Goal: Task Accomplishment & Management: Complete application form

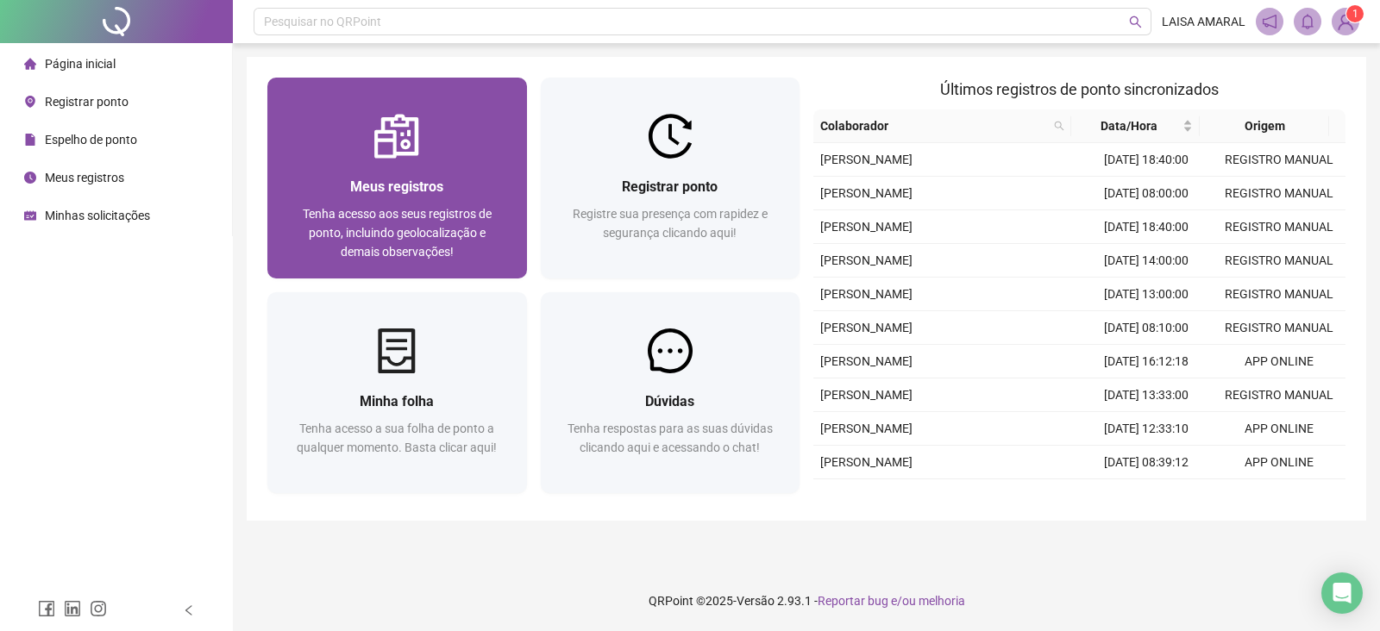
click at [453, 217] on span "Tenha acesso aos seus registros de ponto, incluindo geolocalização e demais obs…" at bounding box center [397, 233] width 189 height 52
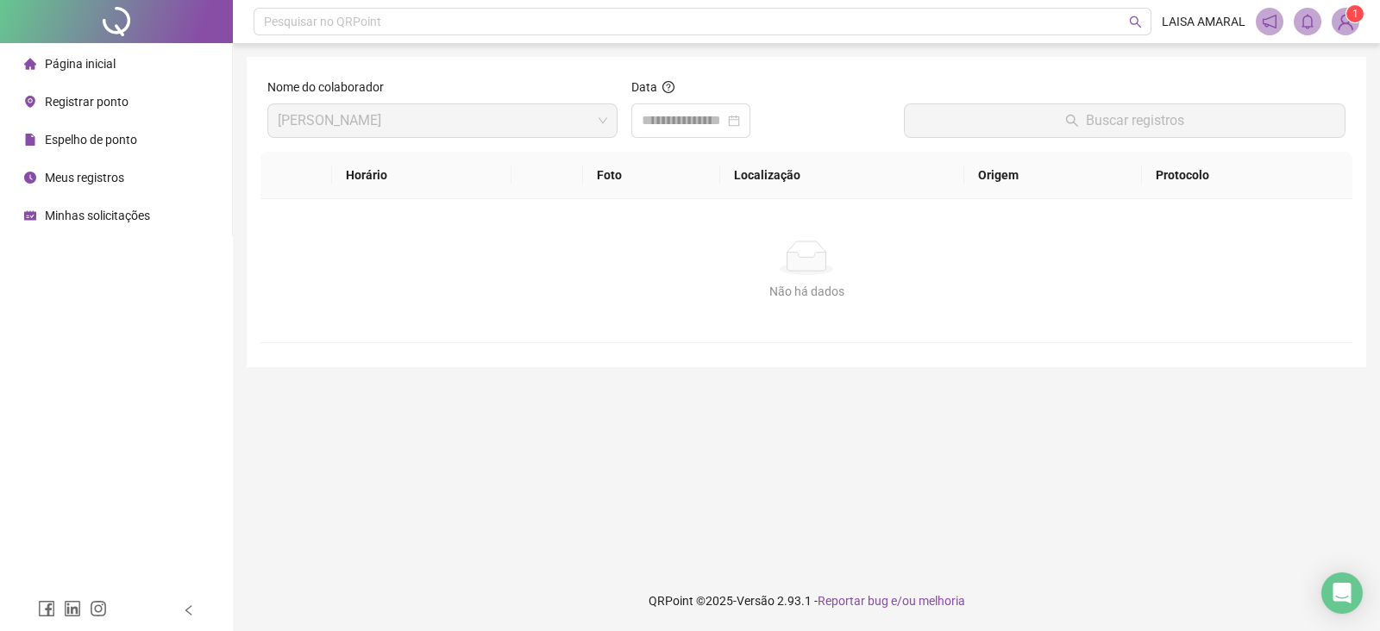
click at [111, 57] on span "Página inicial" at bounding box center [80, 64] width 71 height 14
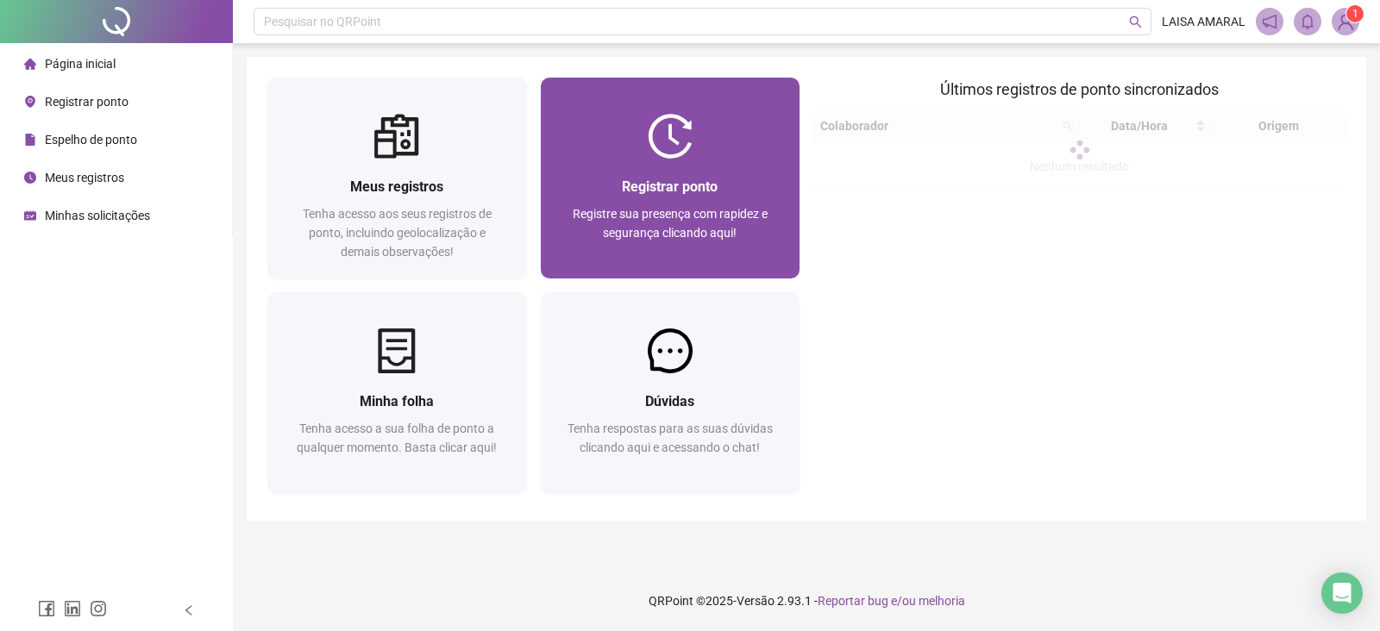
click at [713, 176] on div "Registrar ponto" at bounding box center [671, 187] width 218 height 22
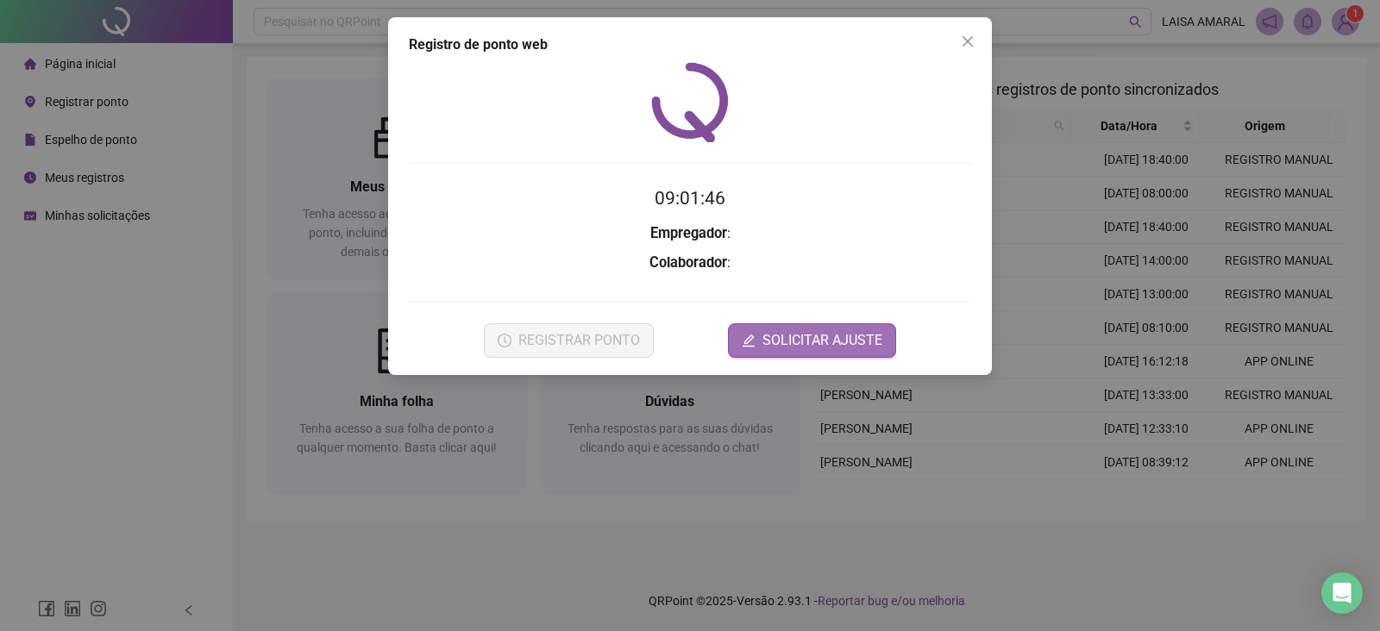
click at [822, 337] on span "SOLICITAR AJUSTE" at bounding box center [823, 340] width 120 height 21
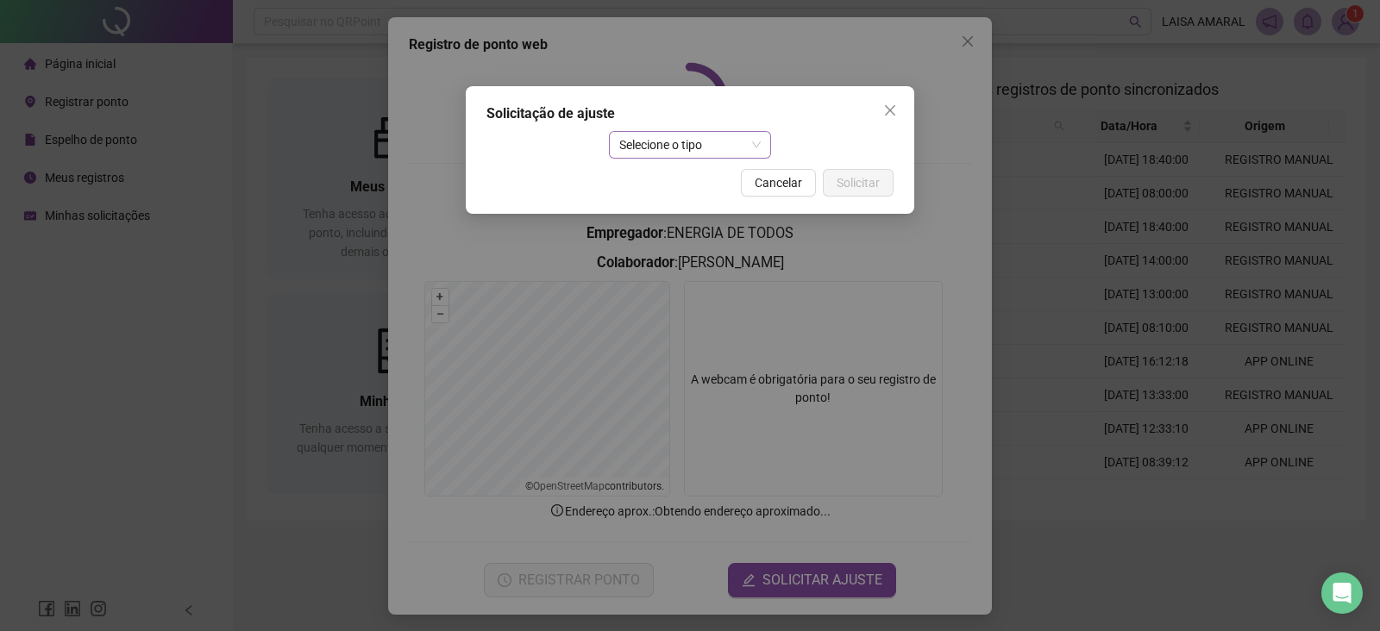
click at [724, 149] on span "Selecione o tipo" at bounding box center [690, 145] width 142 height 26
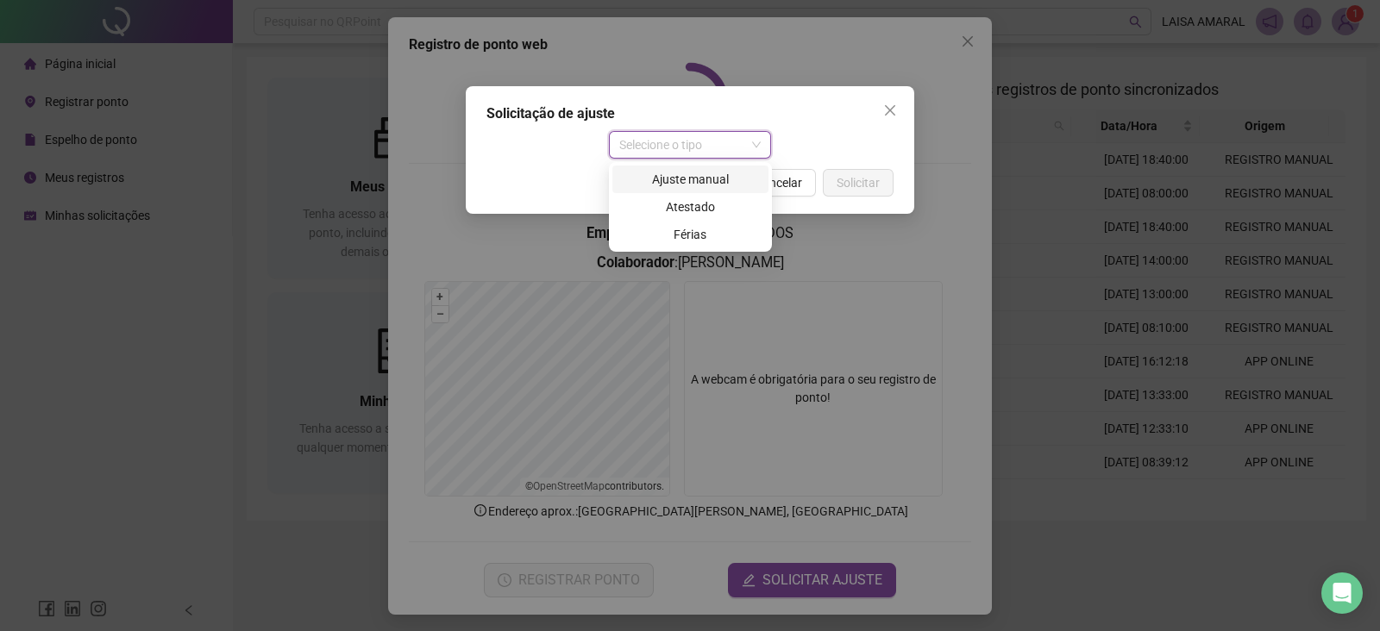
click at [725, 182] on div "Ajuste manual" at bounding box center [690, 179] width 135 height 19
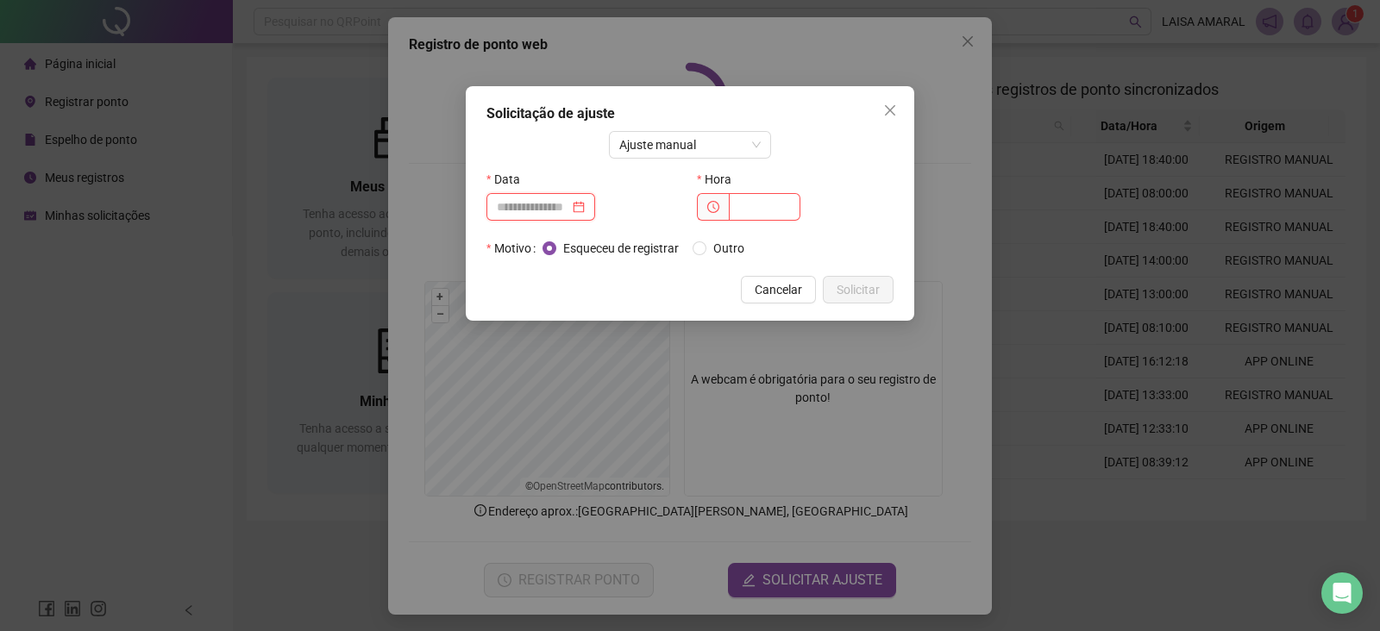
click at [569, 209] on input at bounding box center [533, 207] width 72 height 19
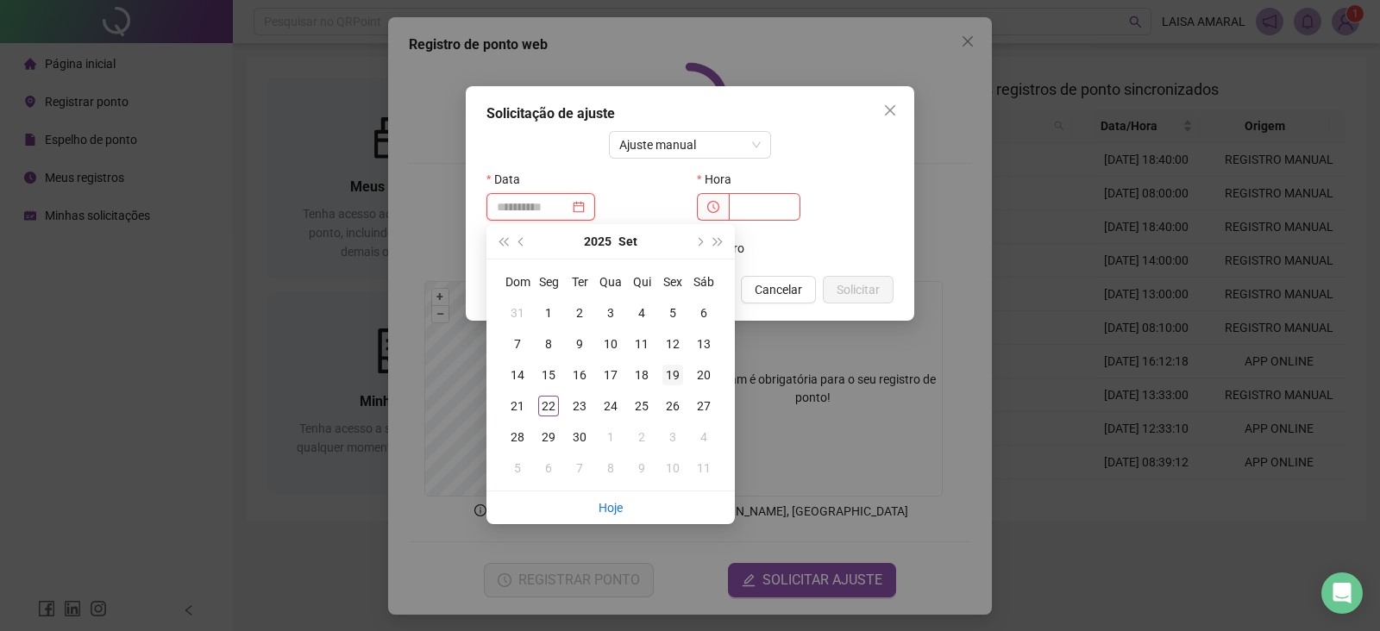
type input "**********"
click at [683, 377] on td "19" at bounding box center [672, 375] width 31 height 31
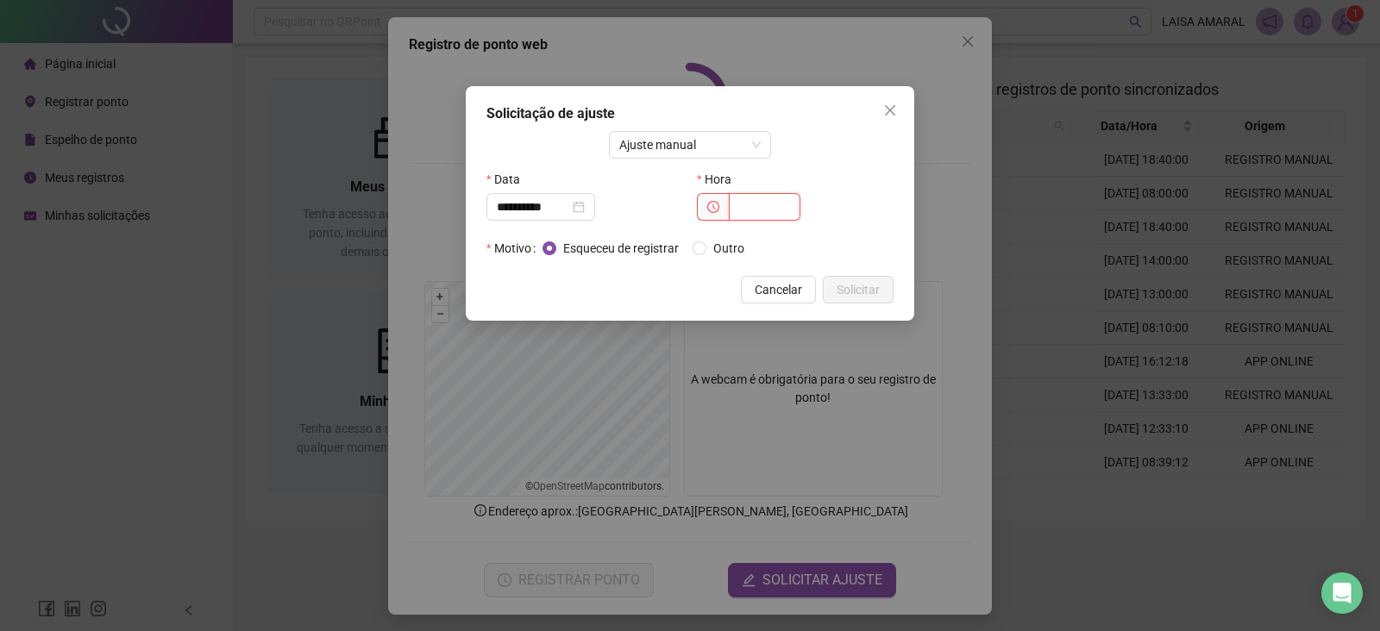
click at [775, 213] on input "text" at bounding box center [765, 207] width 72 height 28
type input "*****"
click at [877, 285] on span "Solicitar" at bounding box center [858, 289] width 43 height 19
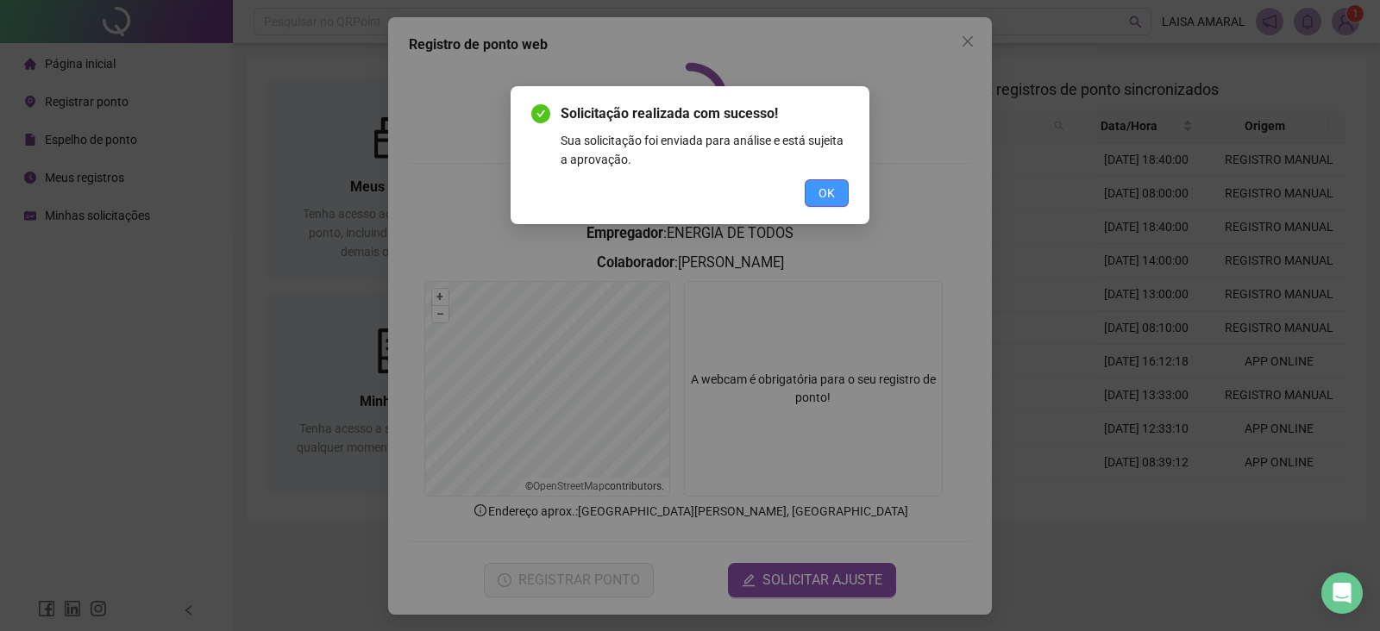
click at [822, 194] on span "OK" at bounding box center [827, 193] width 16 height 19
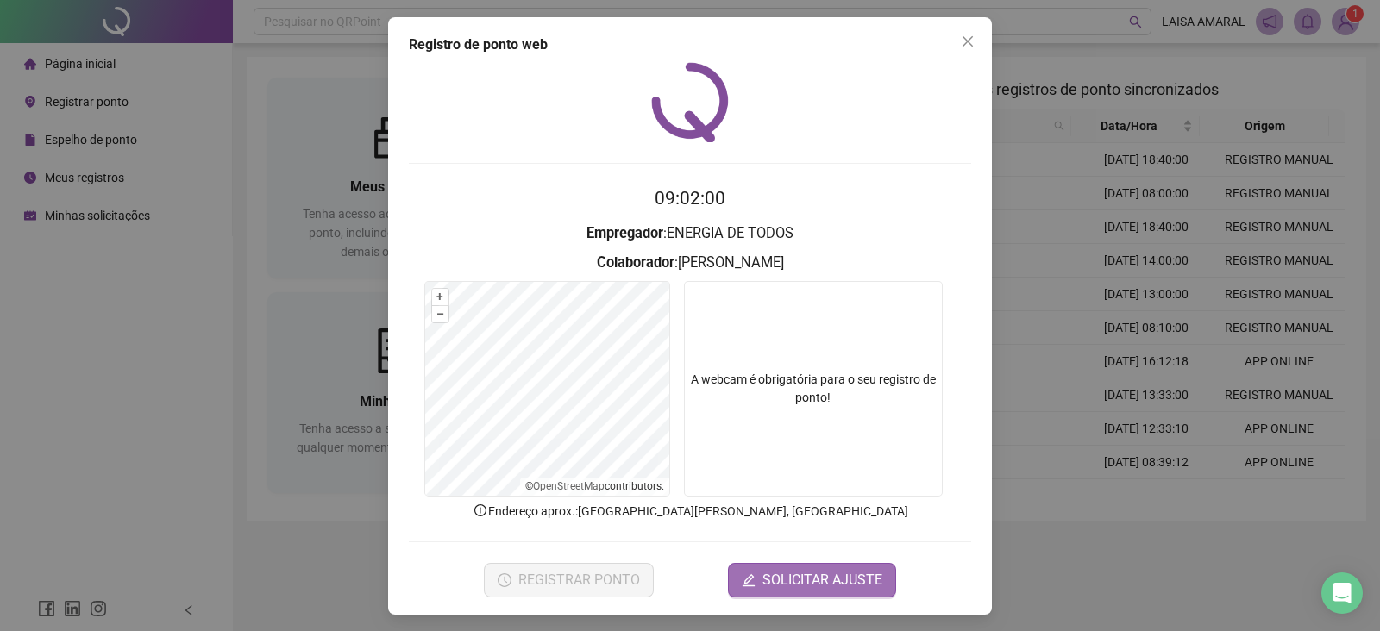
click at [864, 571] on span "SOLICITAR AJUSTE" at bounding box center [823, 580] width 120 height 21
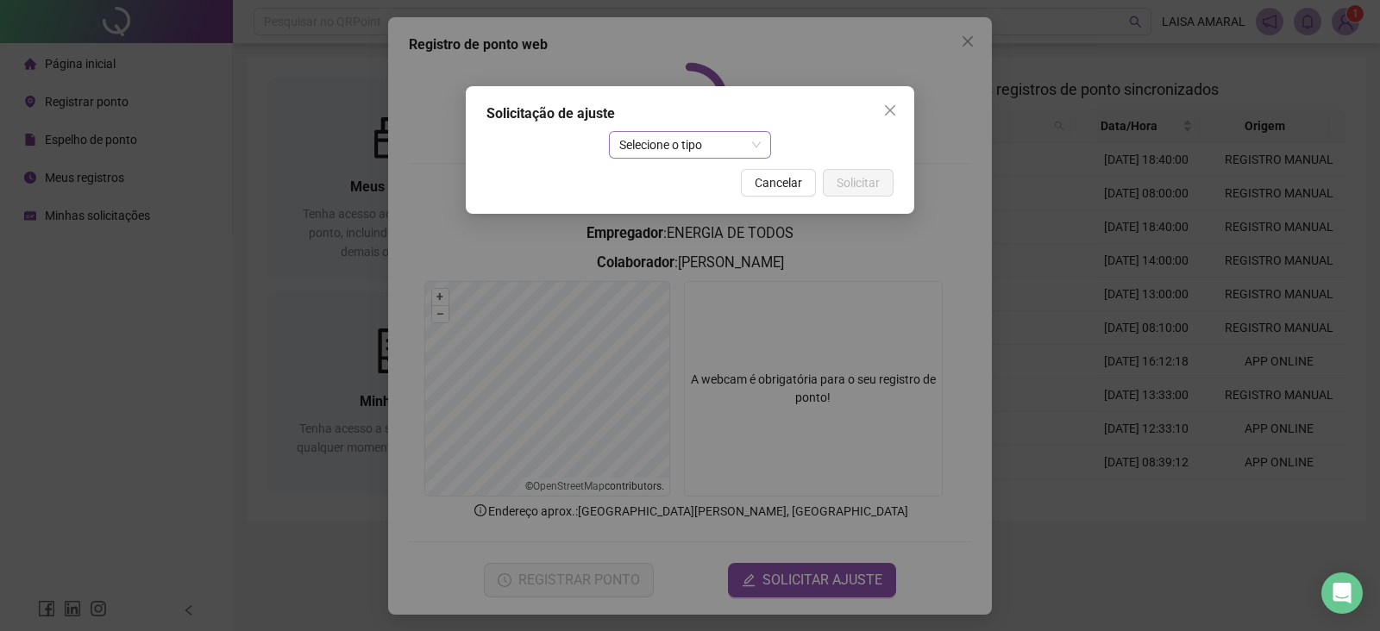
click at [682, 153] on span "Selecione o tipo" at bounding box center [690, 145] width 142 height 26
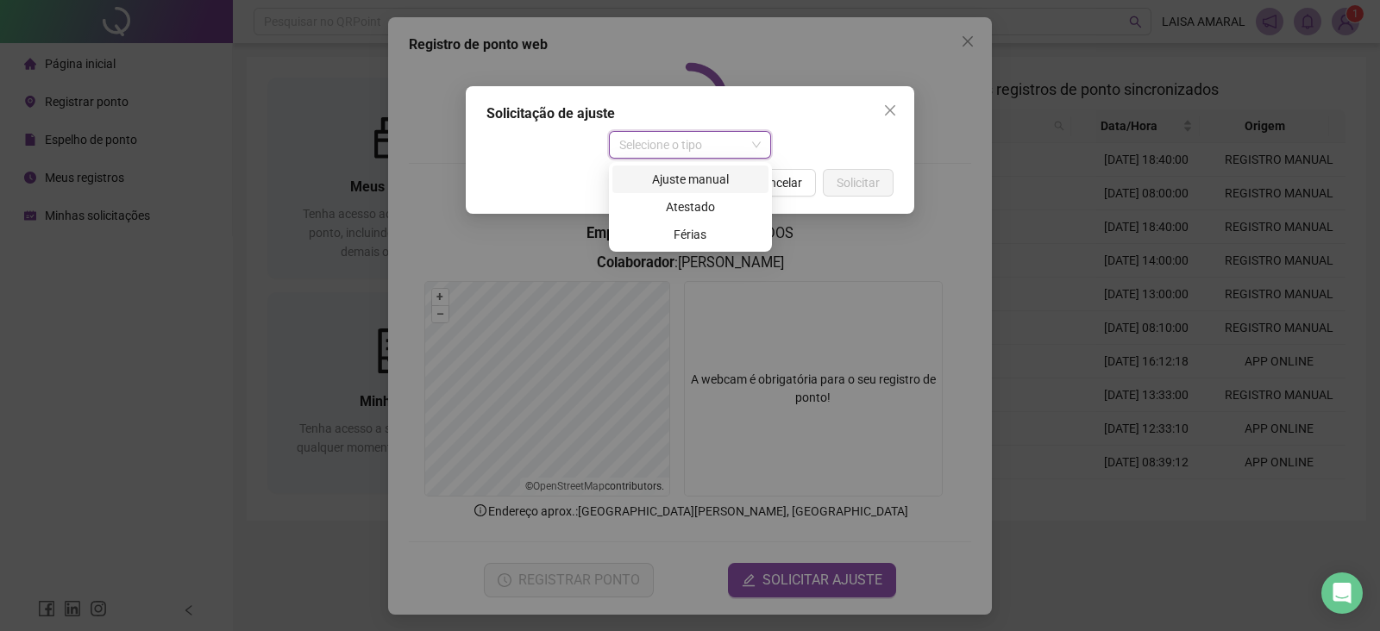
click at [686, 192] on div "Ajuste manual" at bounding box center [691, 180] width 156 height 28
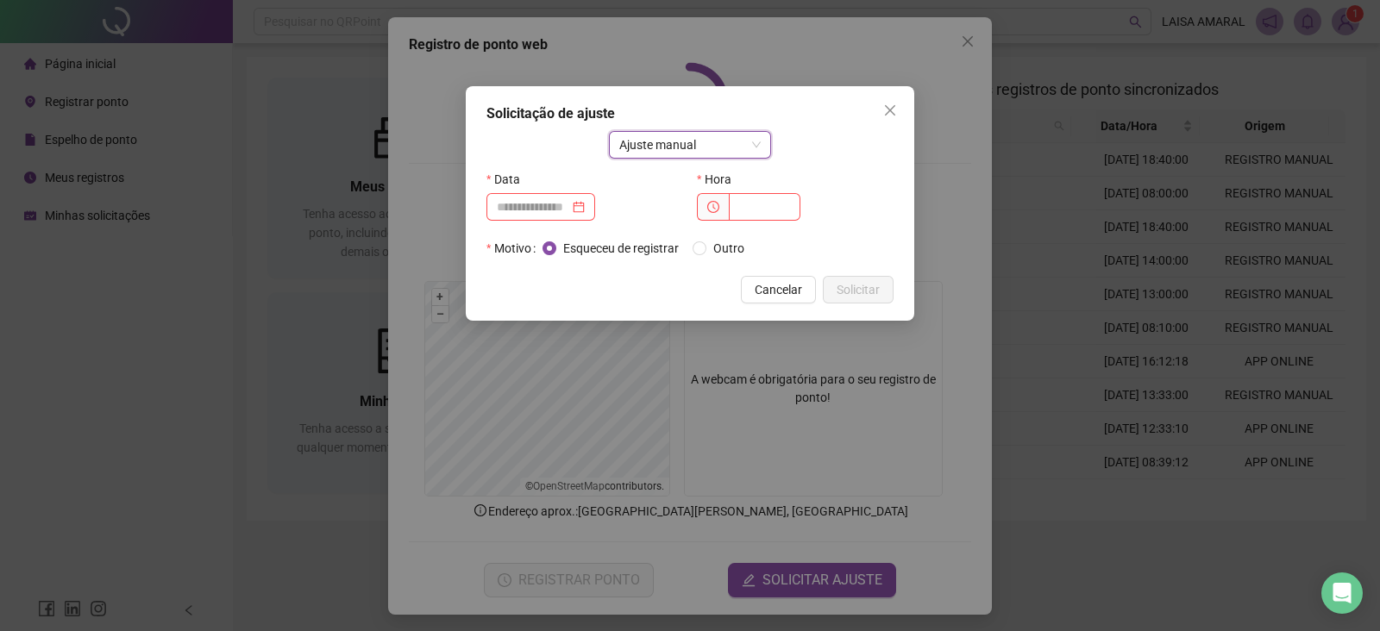
click at [716, 146] on span "Ajuste manual" at bounding box center [690, 145] width 142 height 26
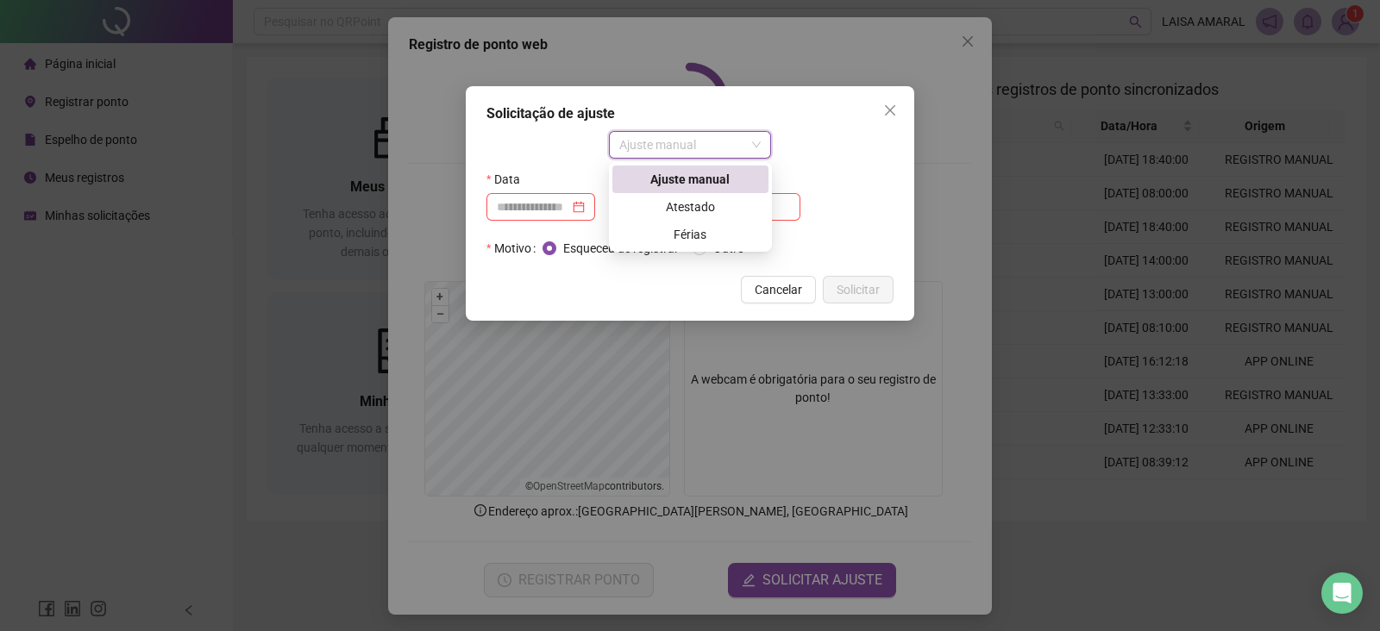
click at [708, 179] on div "Ajuste manual" at bounding box center [690, 179] width 135 height 19
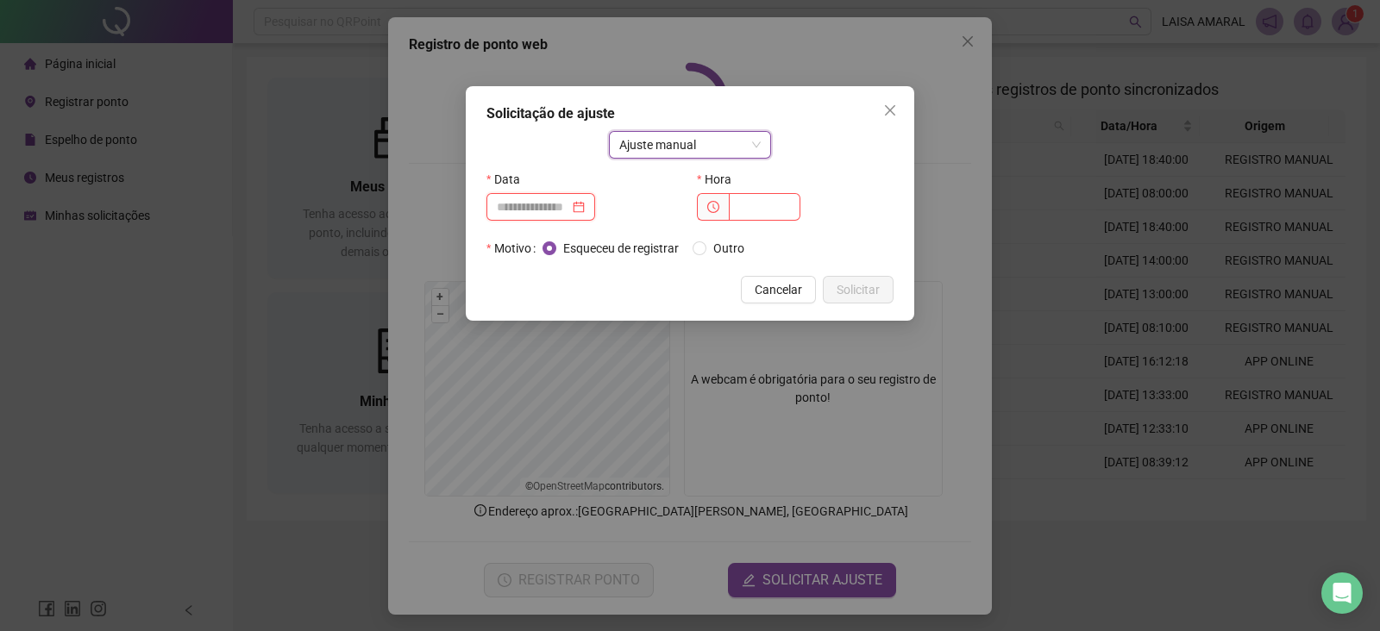
click at [569, 204] on input at bounding box center [533, 207] width 72 height 19
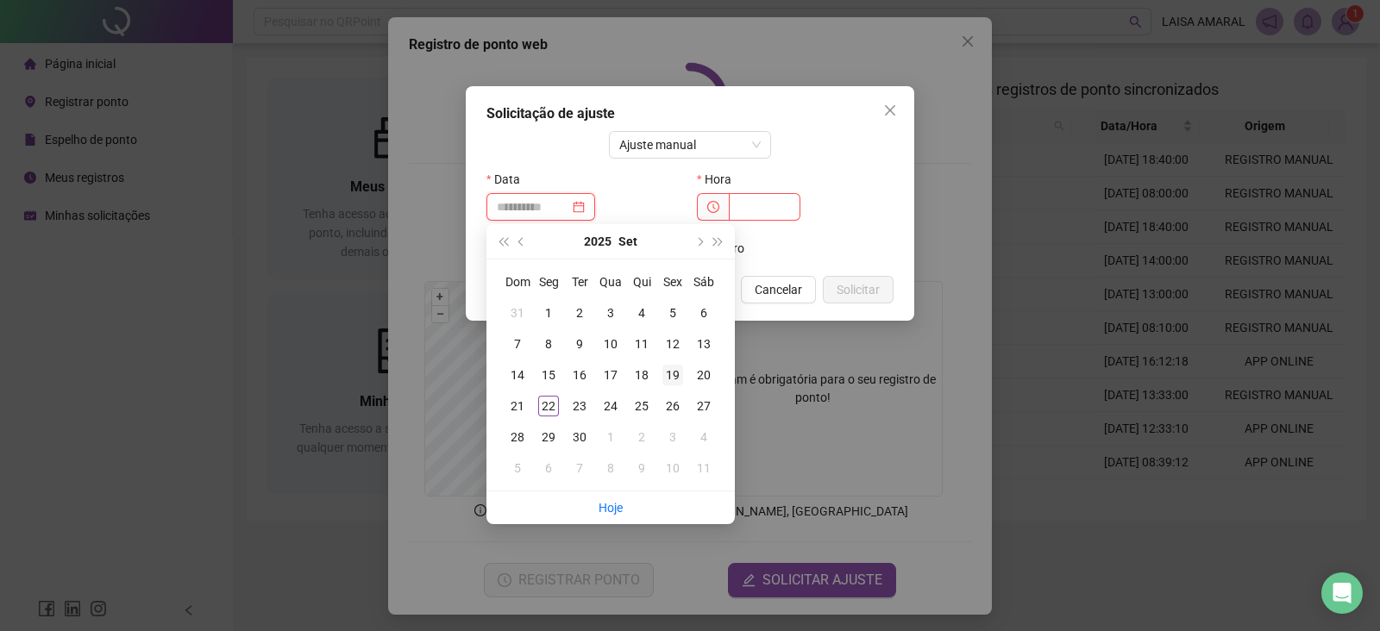
type input "**********"
click at [676, 373] on div "19" at bounding box center [673, 375] width 21 height 21
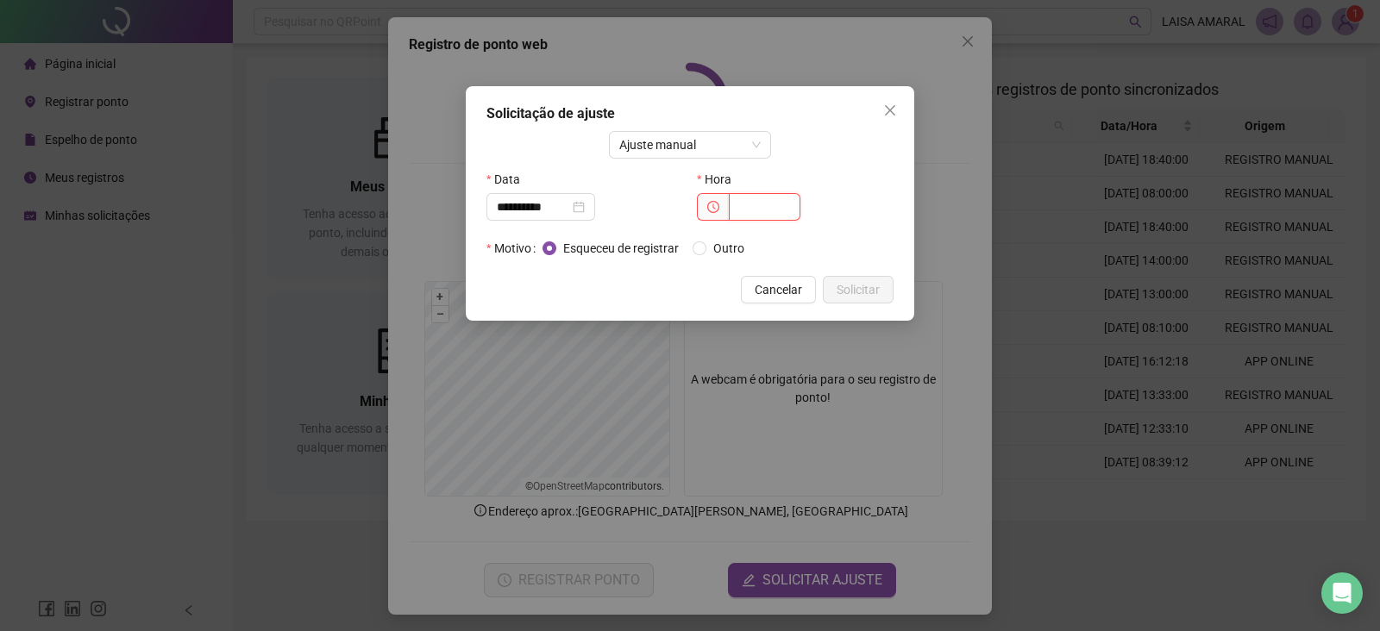
click at [757, 210] on input "text" at bounding box center [765, 207] width 72 height 28
type input "*****"
click at [828, 280] on button "Solicitar" at bounding box center [858, 290] width 71 height 28
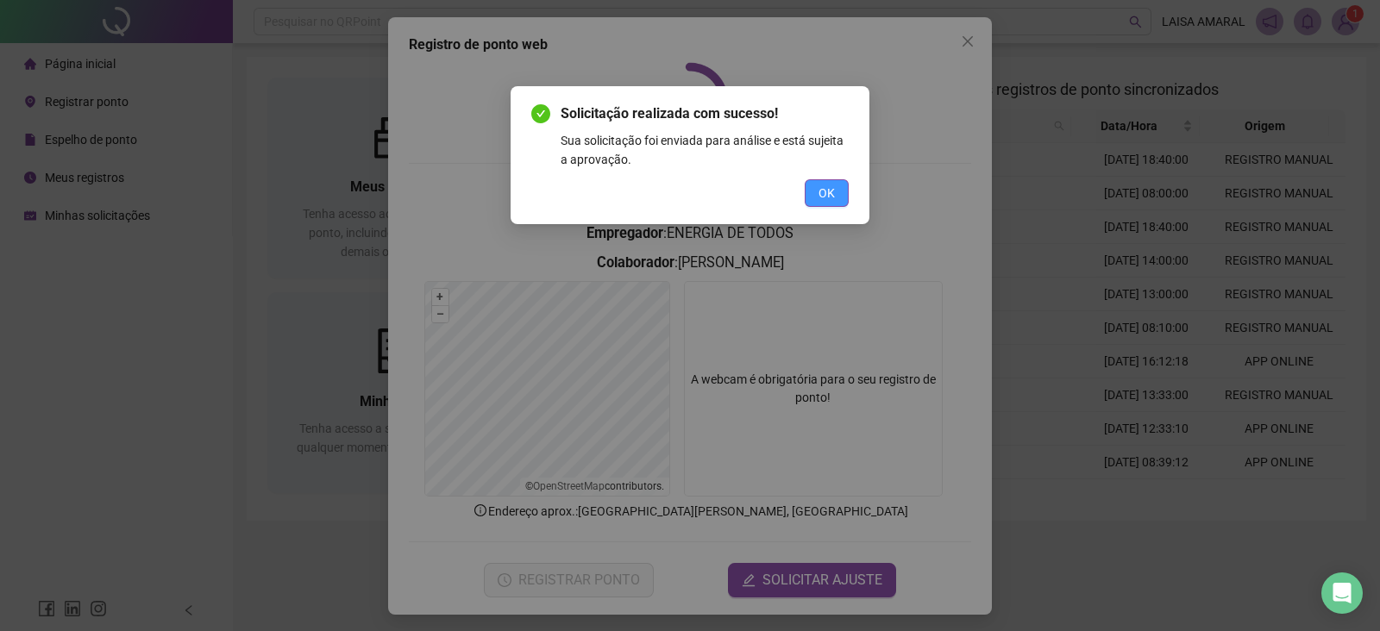
click at [820, 204] on button "OK" at bounding box center [827, 193] width 44 height 28
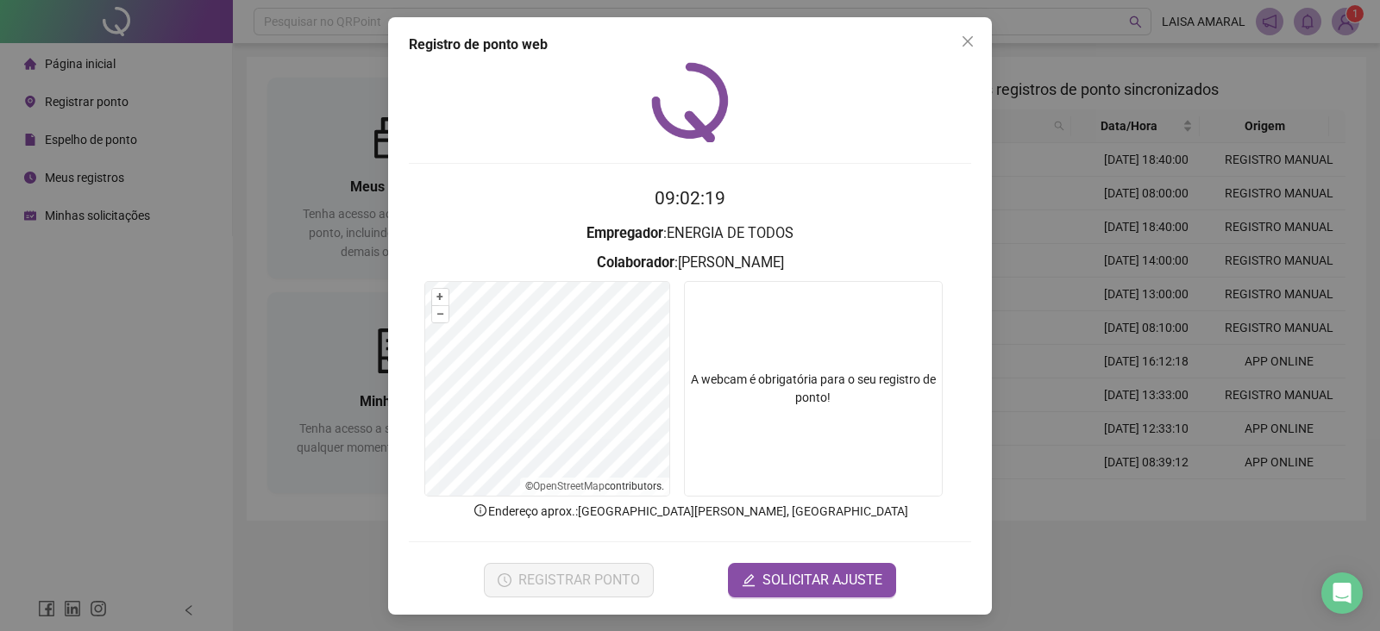
click at [975, 43] on div "Registro de ponto web 09:02:19 Empregador : ENERGIA DE TODOS Colaborador : [PER…" at bounding box center [690, 316] width 604 height 598
click at [798, 568] on button "SOLICITAR AJUSTE" at bounding box center [812, 580] width 168 height 35
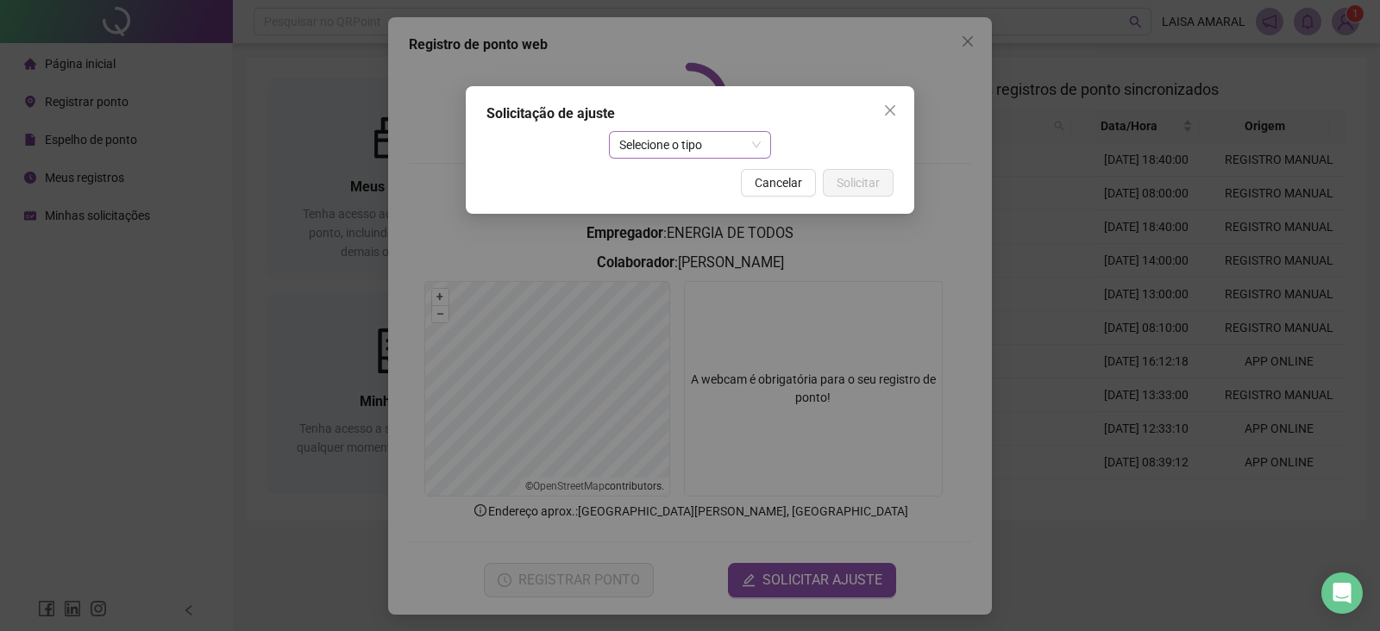
click at [738, 140] on span "Selecione o tipo" at bounding box center [690, 145] width 142 height 26
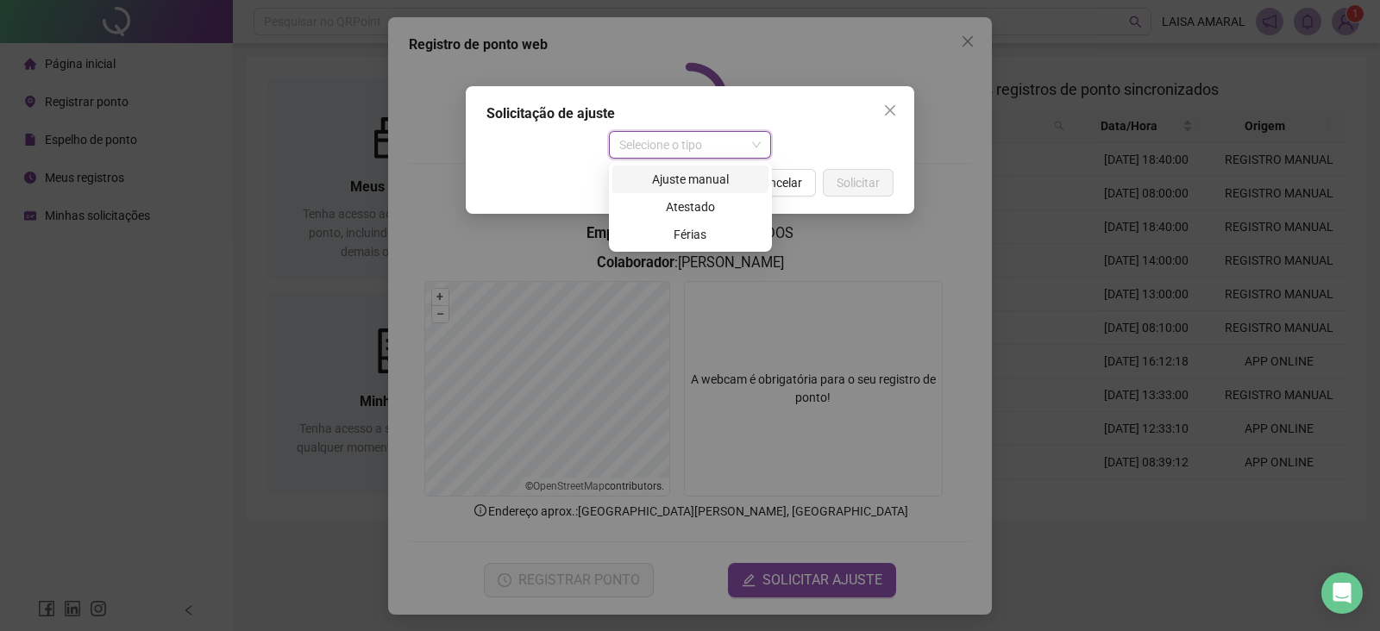
click at [703, 186] on div "Ajuste manual" at bounding box center [690, 179] width 135 height 19
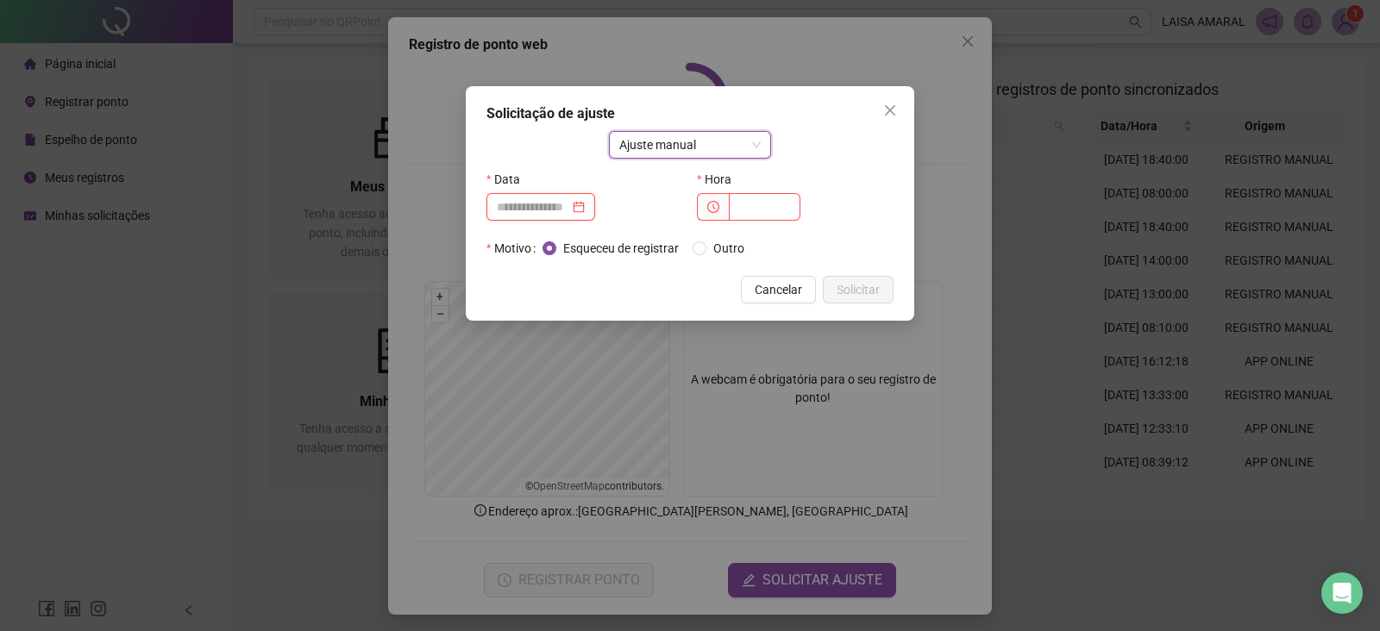
click at [569, 214] on input at bounding box center [533, 207] width 72 height 19
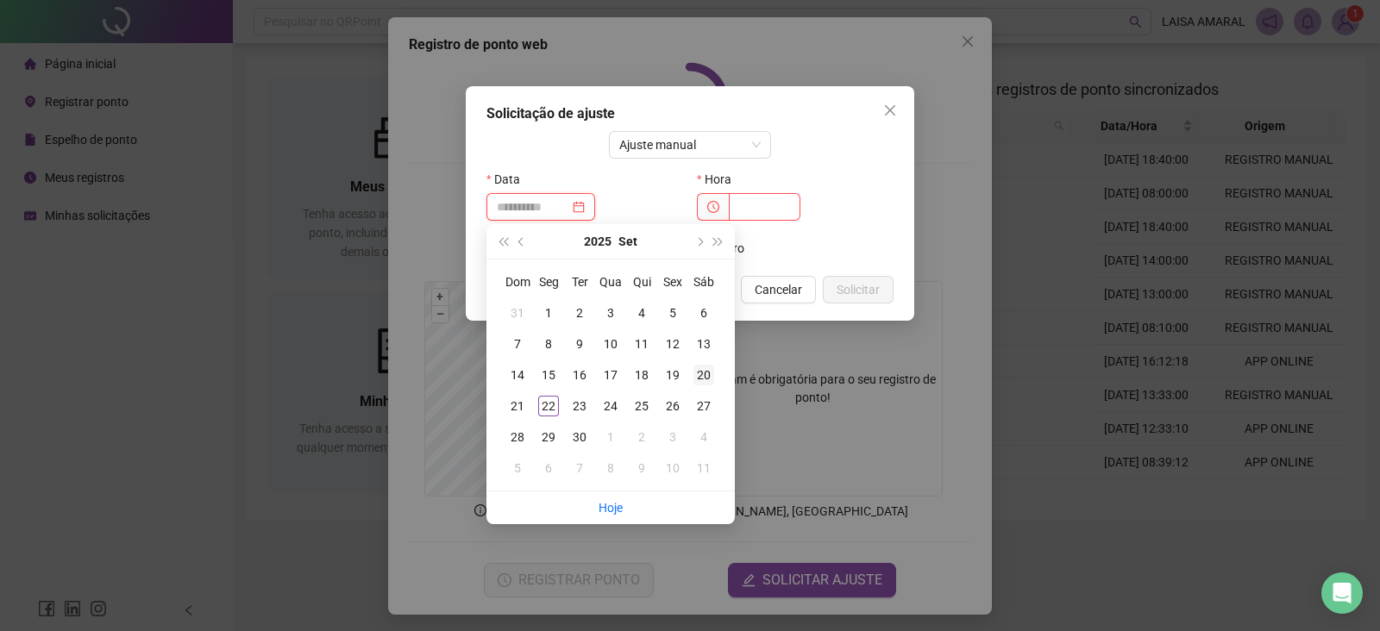
type input "**********"
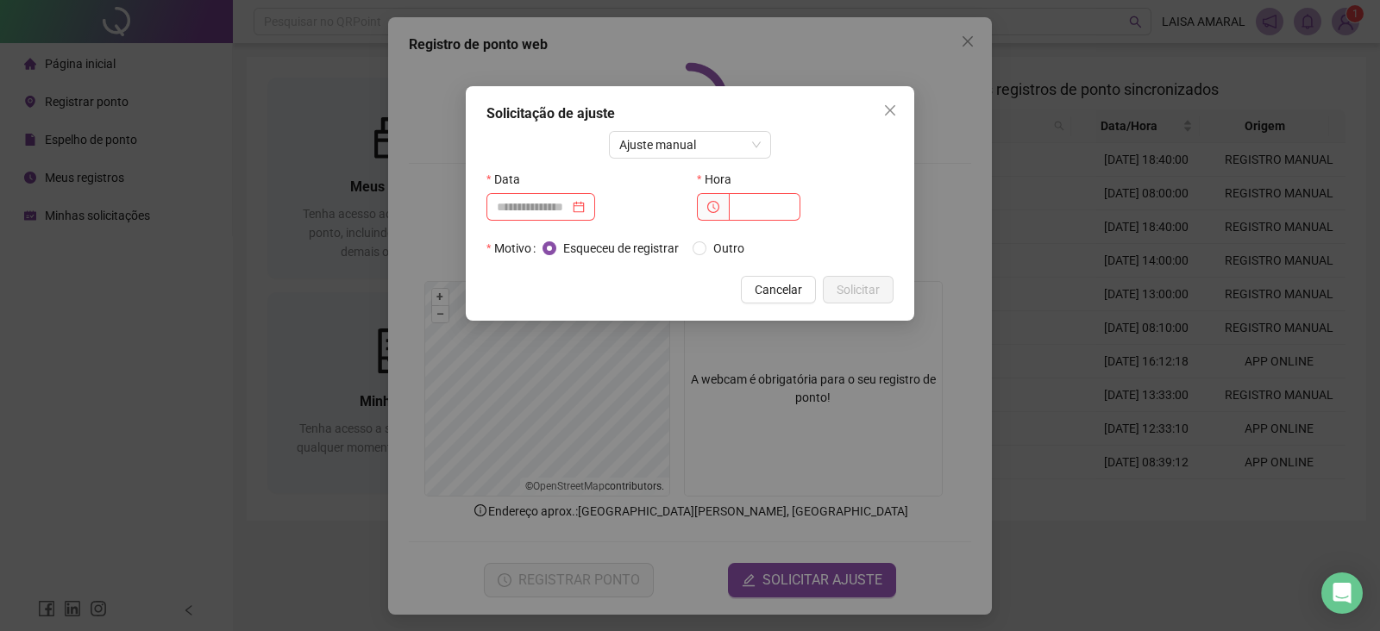
click at [1001, 317] on div "Solicitação de ajuste Ajuste manual Data Hora Motivo Esqueceu de registrar Outr…" at bounding box center [690, 315] width 1380 height 631
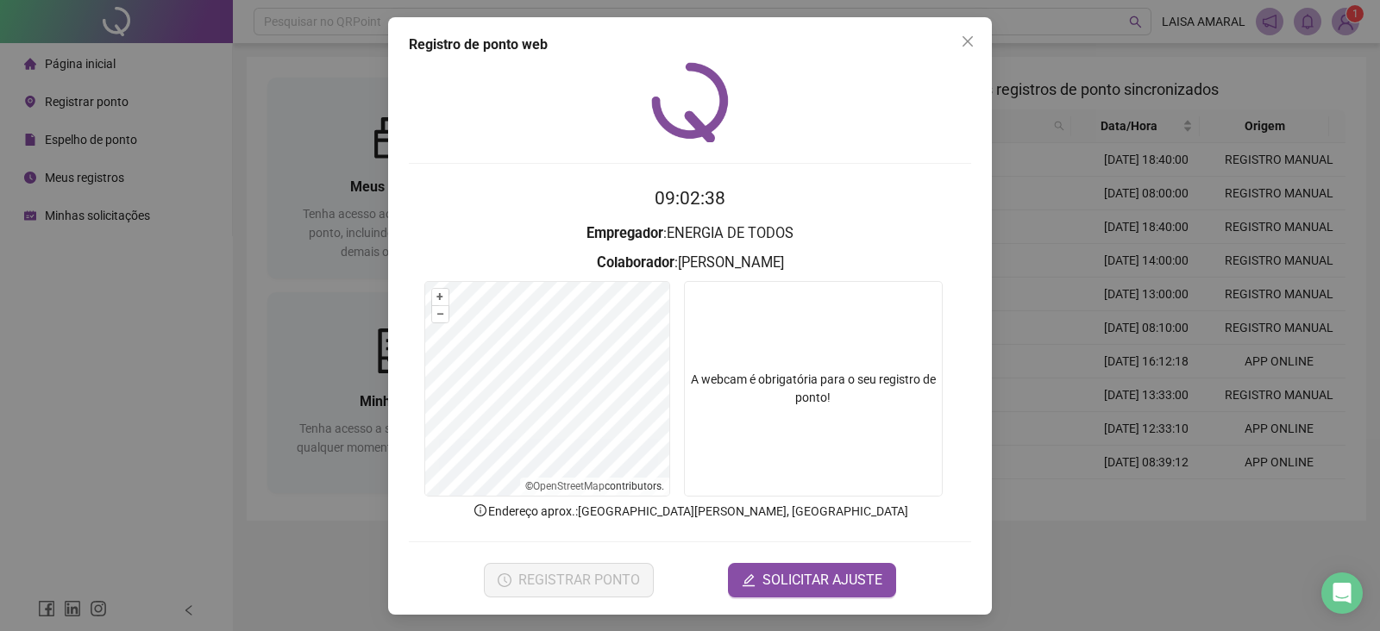
click at [1027, 311] on div "Registro de ponto web 09:02:38 Empregador : ENERGIA DE TODOS Colaborador : [PER…" at bounding box center [690, 315] width 1380 height 631
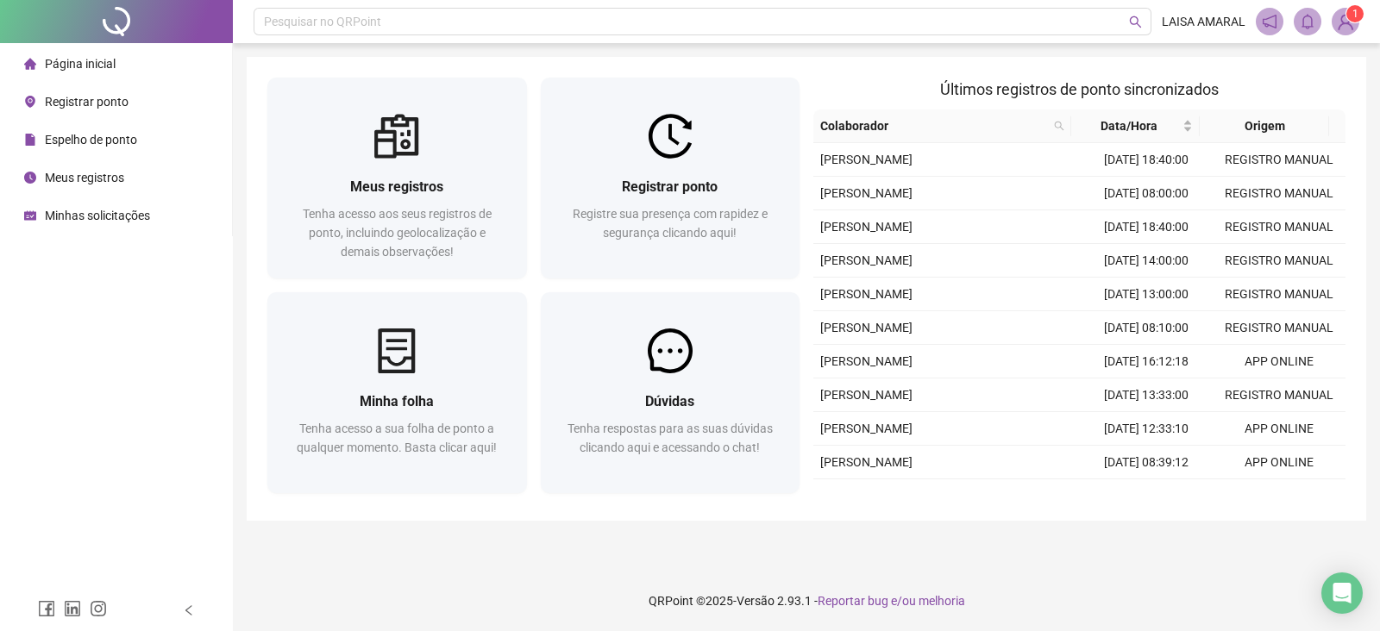
click at [674, 554] on main "Meus registros Tenha acesso aos seus registros de ponto, incluindo geolocalizaç…" at bounding box center [807, 307] width 1120 height 500
click at [1249, 141] on th "Origem" at bounding box center [1264, 127] width 129 height 34
click at [1354, 24] on img at bounding box center [1346, 22] width 26 height 26
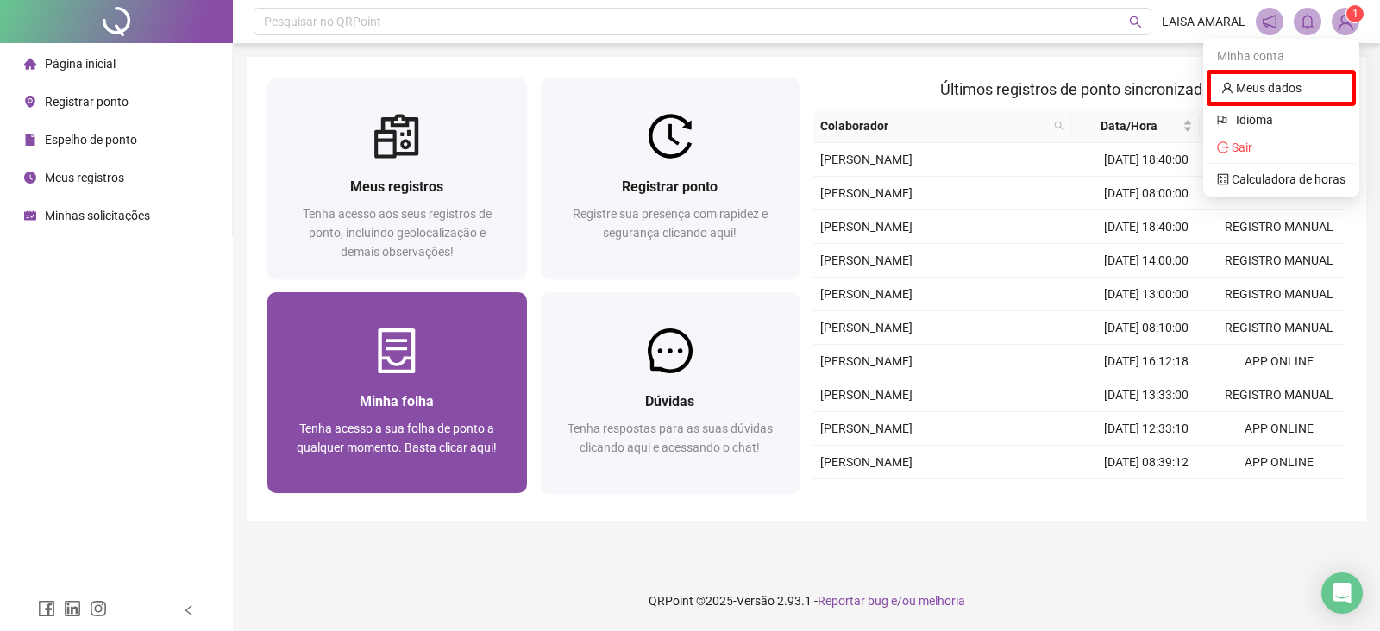
click at [376, 393] on span "Minha folha" at bounding box center [397, 401] width 74 height 16
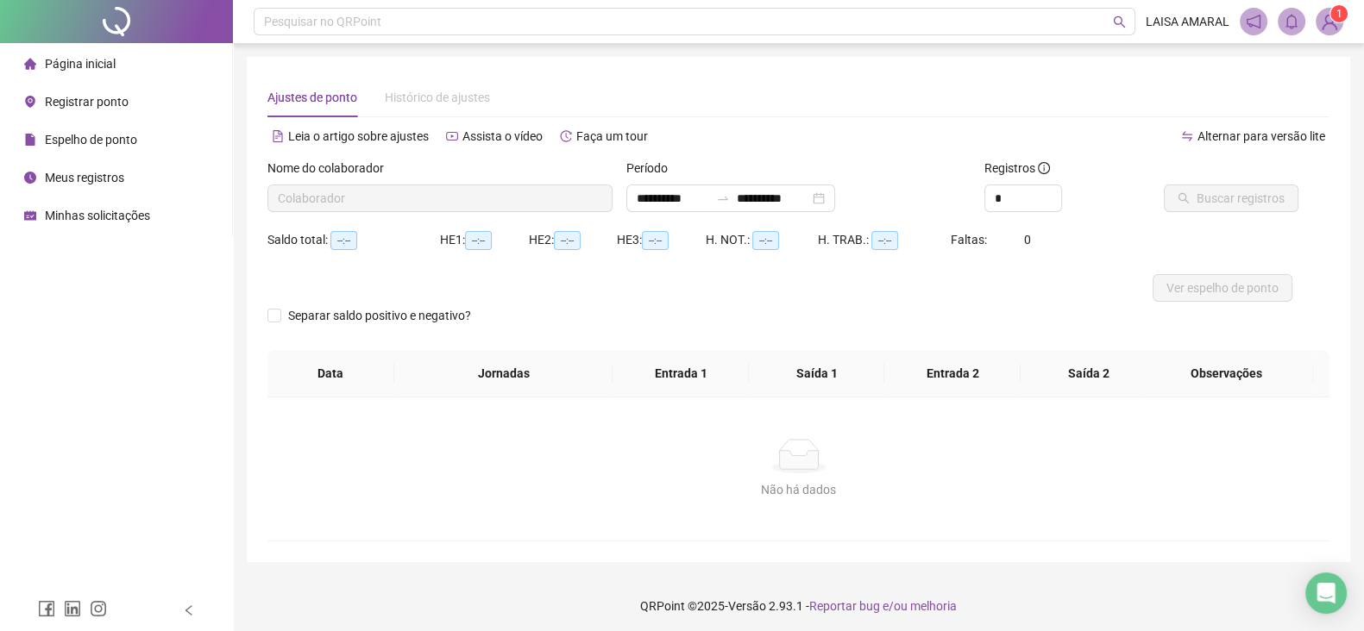
type input "**********"
click at [1247, 199] on span "Buscar registros" at bounding box center [1241, 198] width 88 height 19
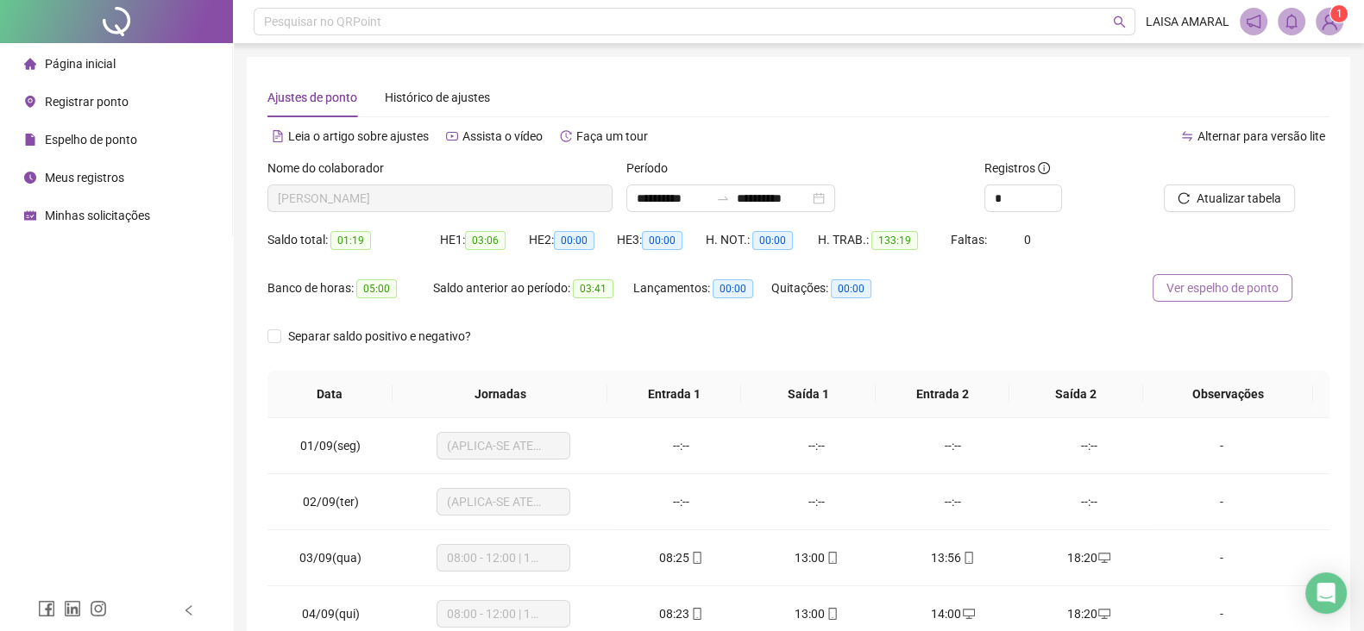
drag, startPoint x: 1205, startPoint y: 280, endPoint x: 1203, endPoint y: 289, distance: 9.0
click at [1203, 289] on span "Ver espelho de ponto" at bounding box center [1222, 288] width 112 height 19
click at [1209, 202] on span "Atualizar tabela" at bounding box center [1239, 198] width 85 height 19
